Goal: Check status: Check status

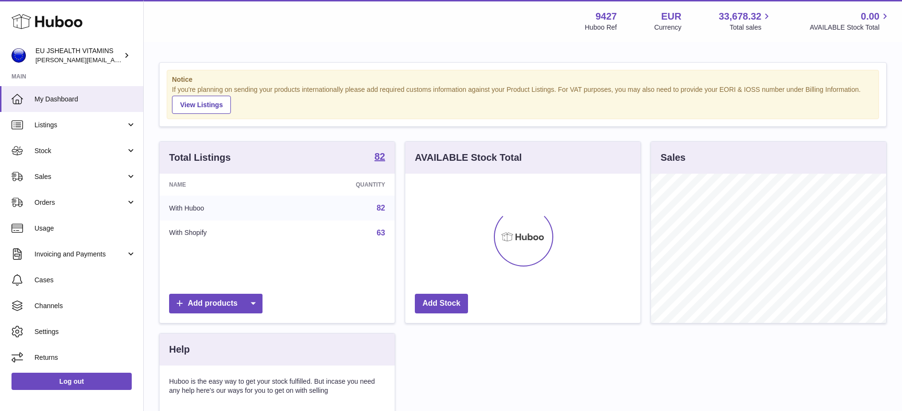
scroll to position [149, 235]
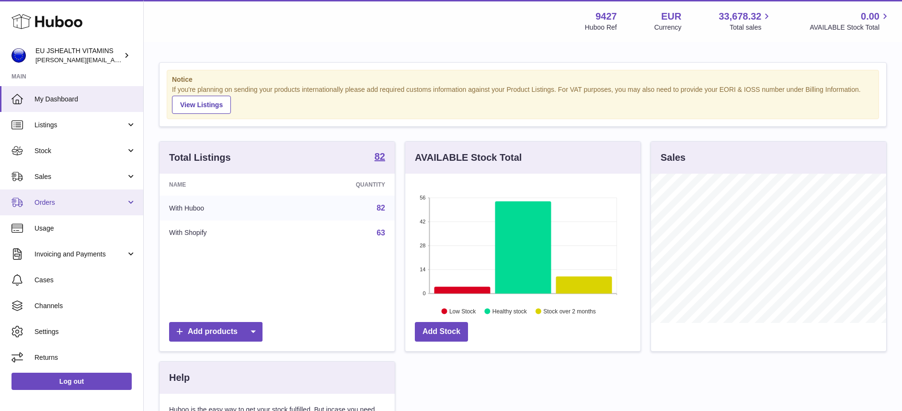
click at [57, 203] on span "Orders" at bounding box center [79, 202] width 91 height 9
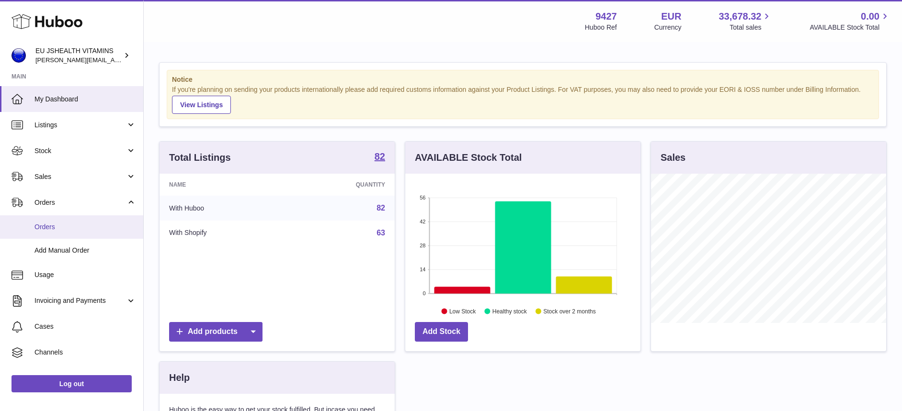
click at [60, 225] on span "Orders" at bounding box center [85, 227] width 102 height 9
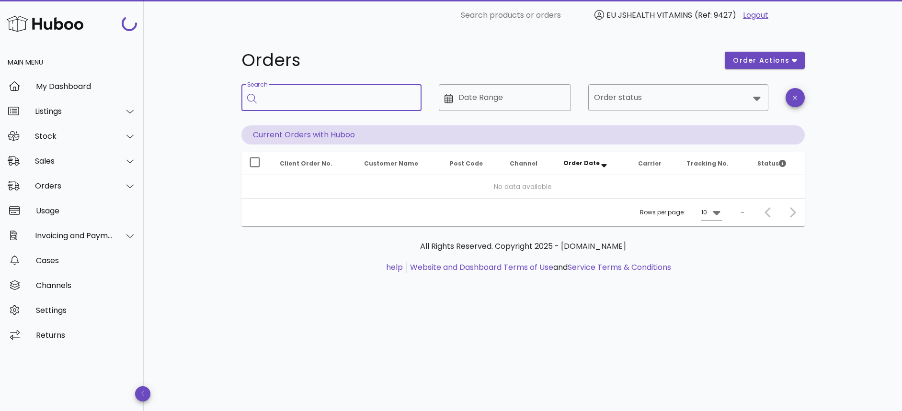
click at [311, 100] on input "Search" at bounding box center [337, 97] width 151 height 15
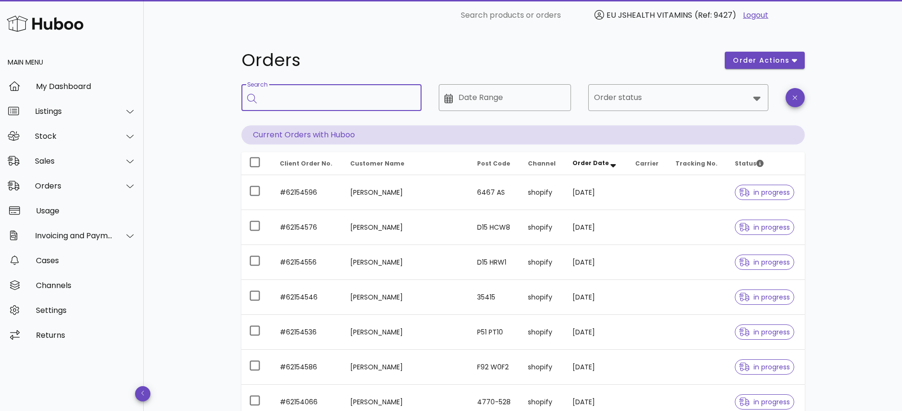
paste input "*********"
type input "*********"
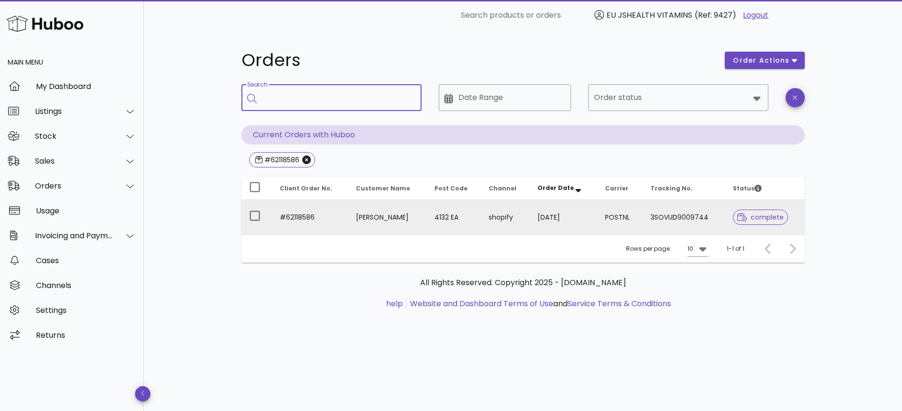
click at [305, 215] on td "#62118586" at bounding box center [310, 217] width 77 height 34
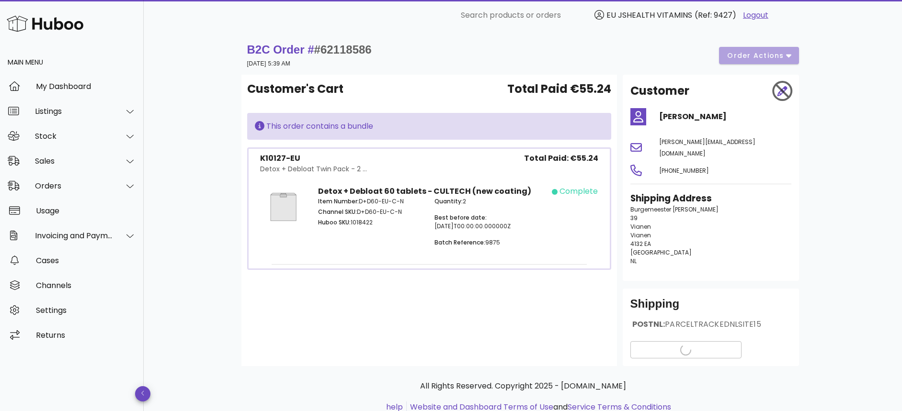
click at [556, 188] on div "complete" at bounding box center [571, 192] width 53 height 12
click at [563, 192] on div "complete" at bounding box center [578, 191] width 38 height 11
click at [670, 345] on span "View Tracking details" at bounding box center [685, 350] width 95 height 10
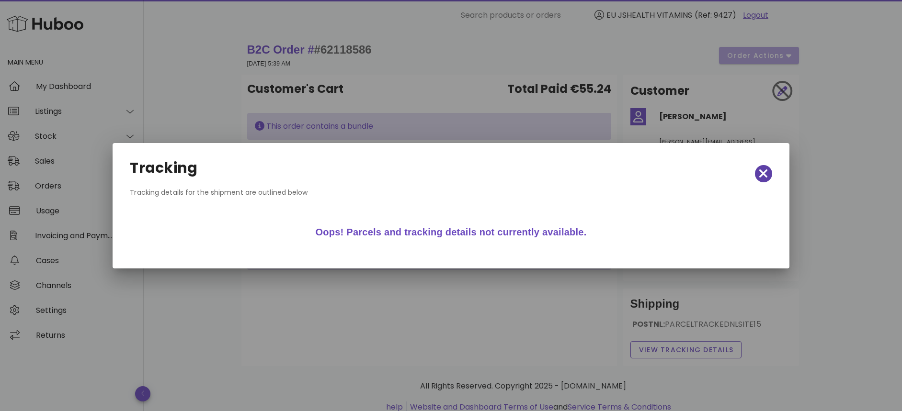
click at [770, 174] on span "button" at bounding box center [763, 173] width 17 height 13
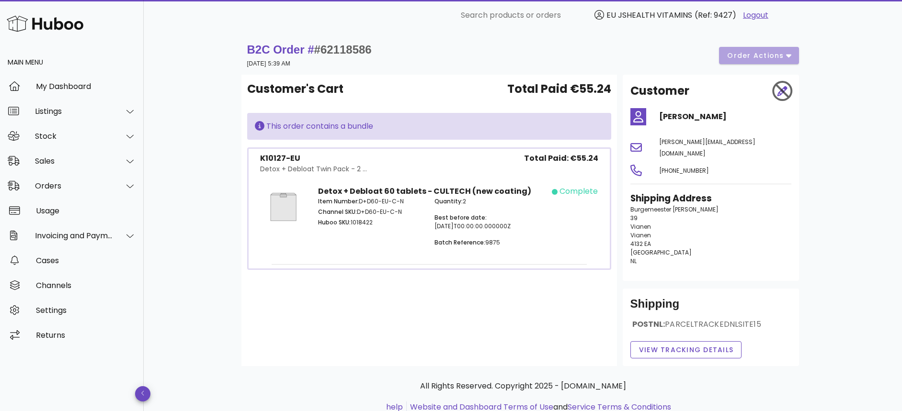
click at [190, 78] on div "B2C Order # #62118586 [DATE] 5:39 AM order actions Customer's Cart Total Paid €…" at bounding box center [523, 237] width 758 height 413
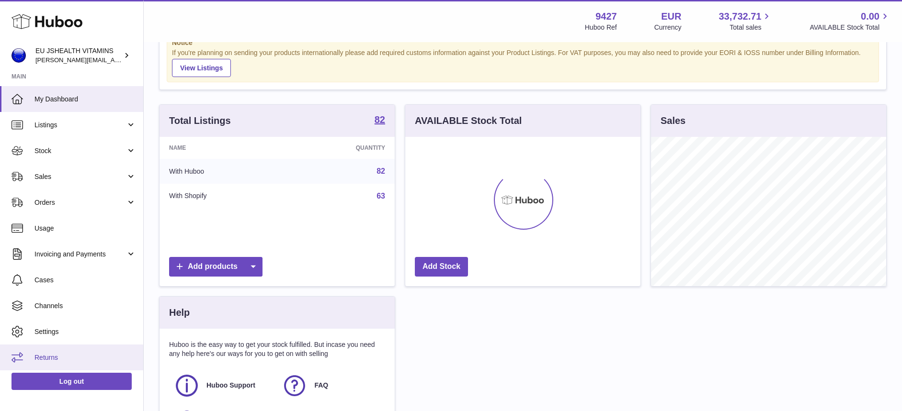
scroll to position [56, 0]
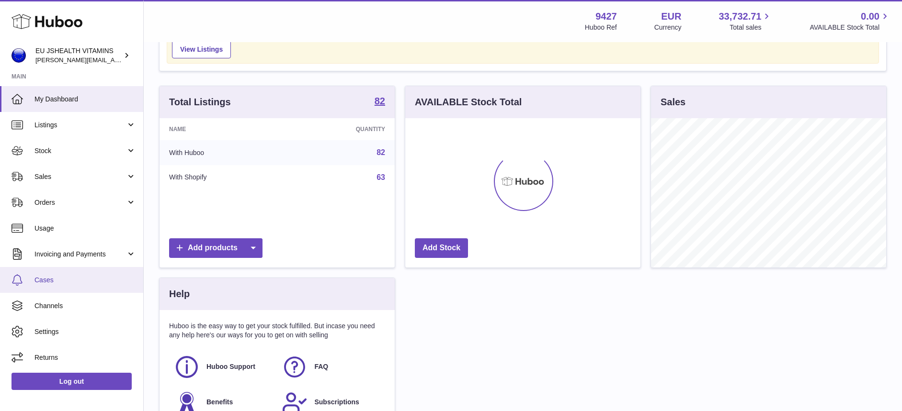
click at [57, 276] on span "Cases" at bounding box center [85, 280] width 102 height 9
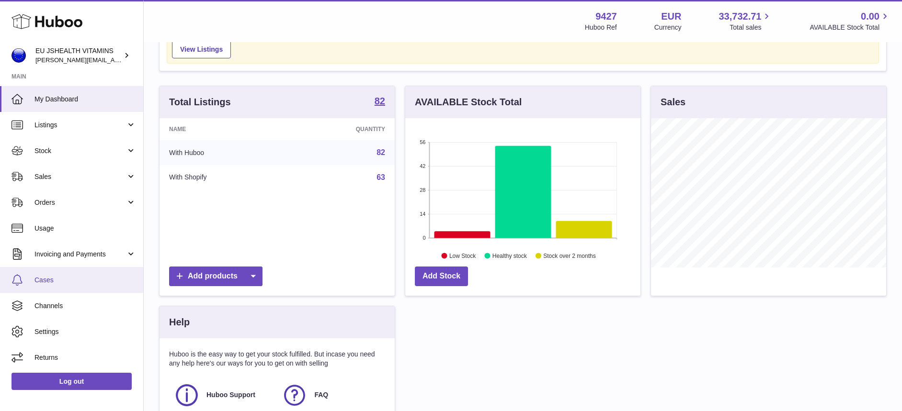
click at [52, 280] on span "Cases" at bounding box center [85, 280] width 102 height 9
